Goal: Find specific page/section: Find specific page/section

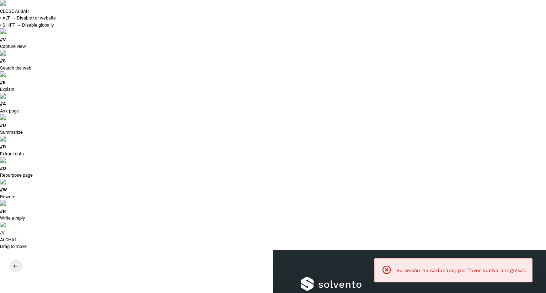
type input "**********"
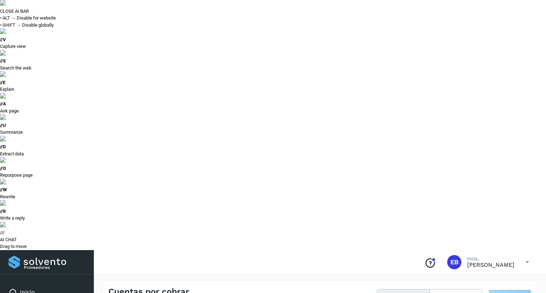
click at [449, 290] on button "Todas" at bounding box center [456, 296] width 53 height 13
